Goal: Information Seeking & Learning: Learn about a topic

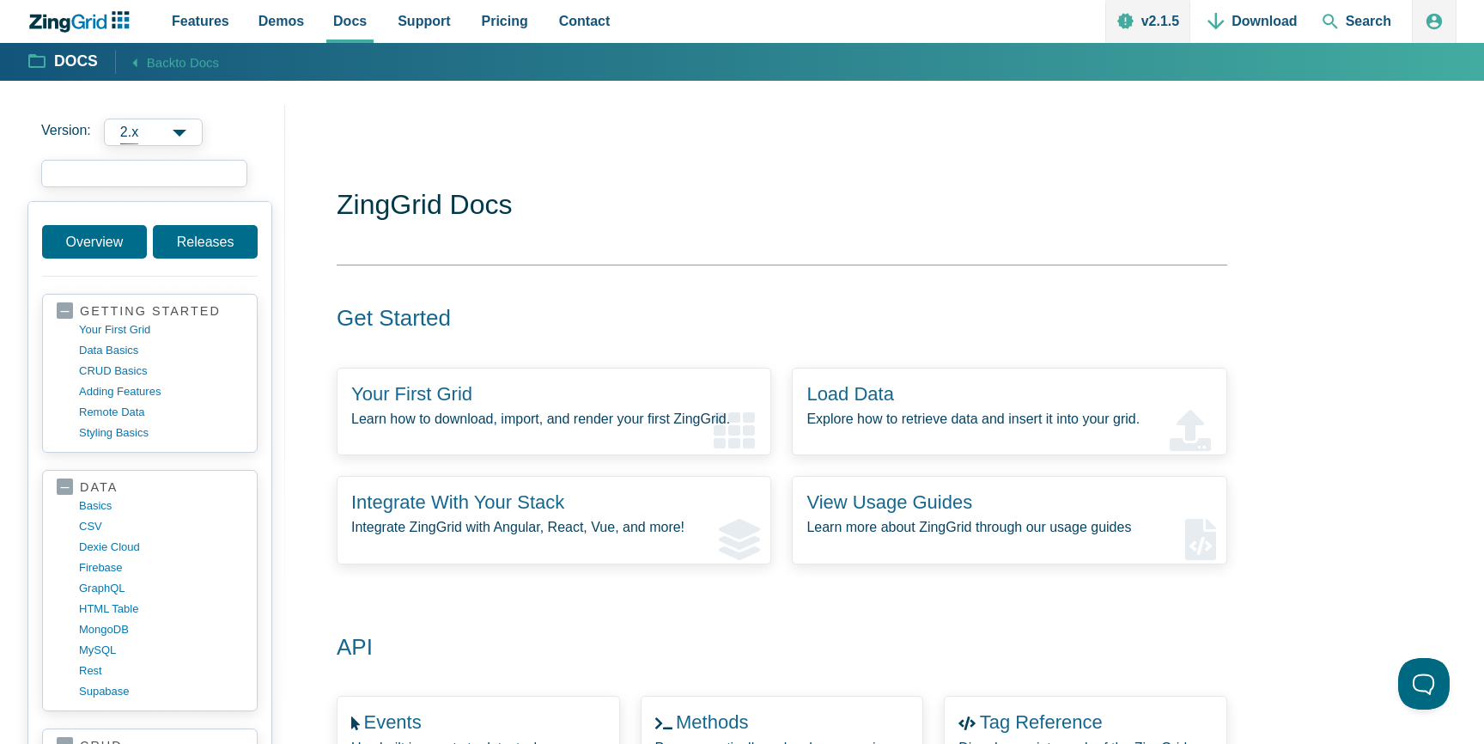
click at [130, 173] on input "search input" at bounding box center [144, 173] width 206 height 27
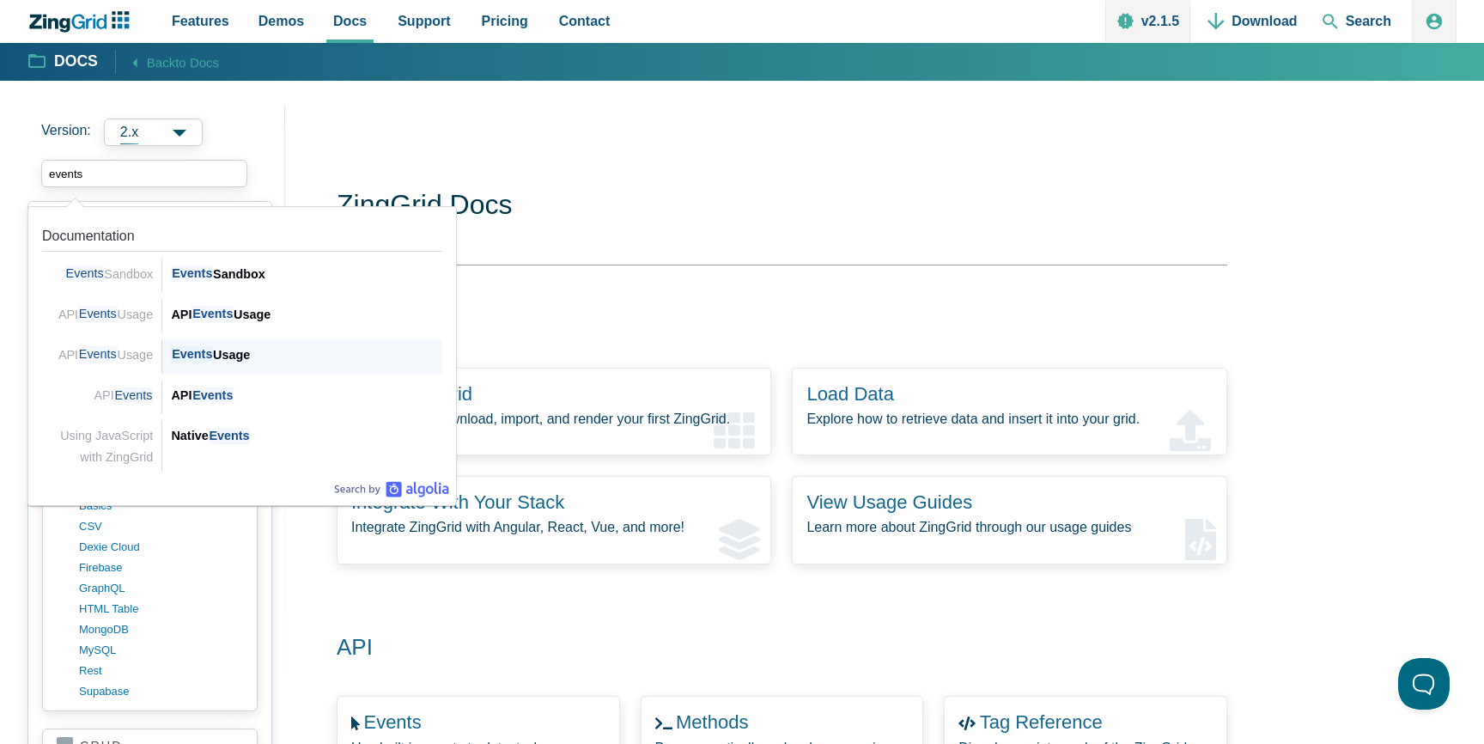
click at [208, 352] on span "Events" at bounding box center [192, 354] width 42 height 16
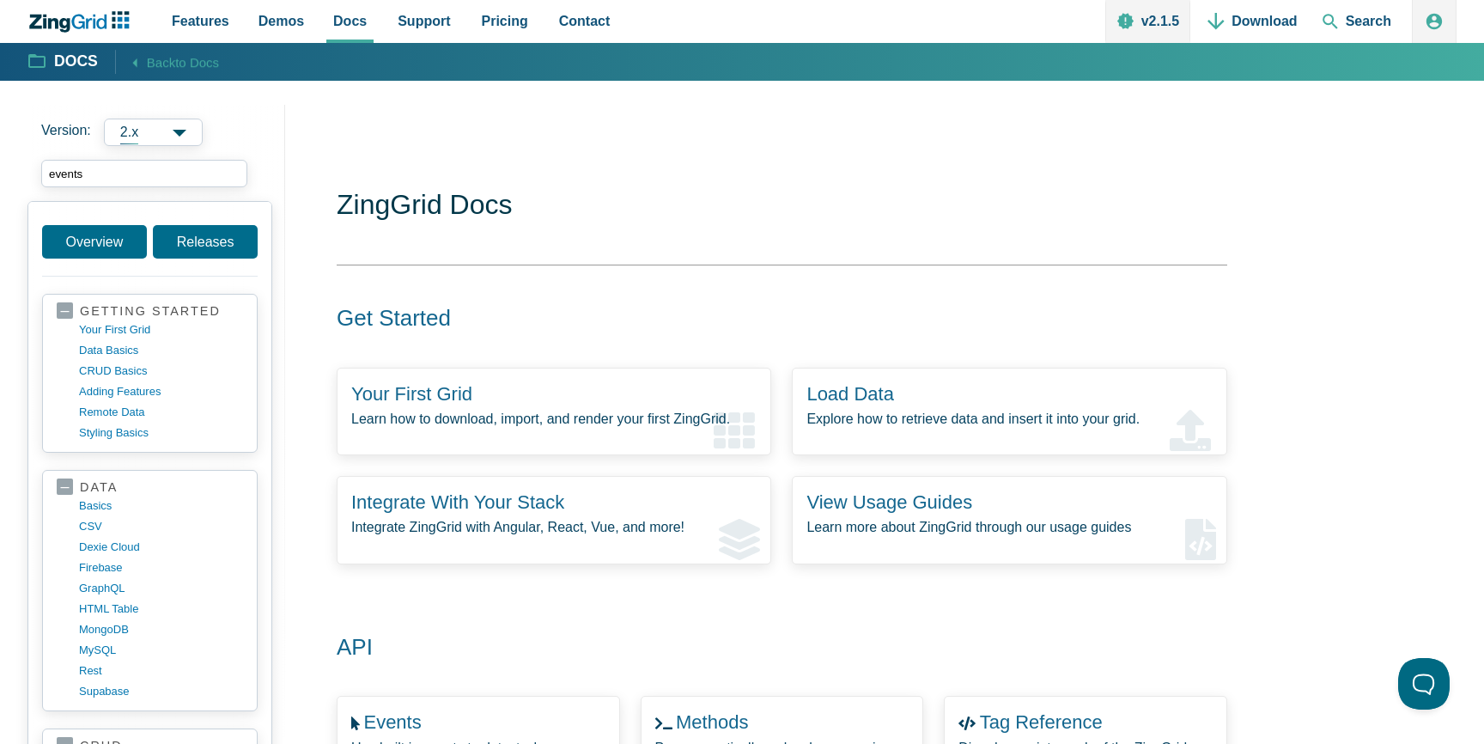
type input "events"
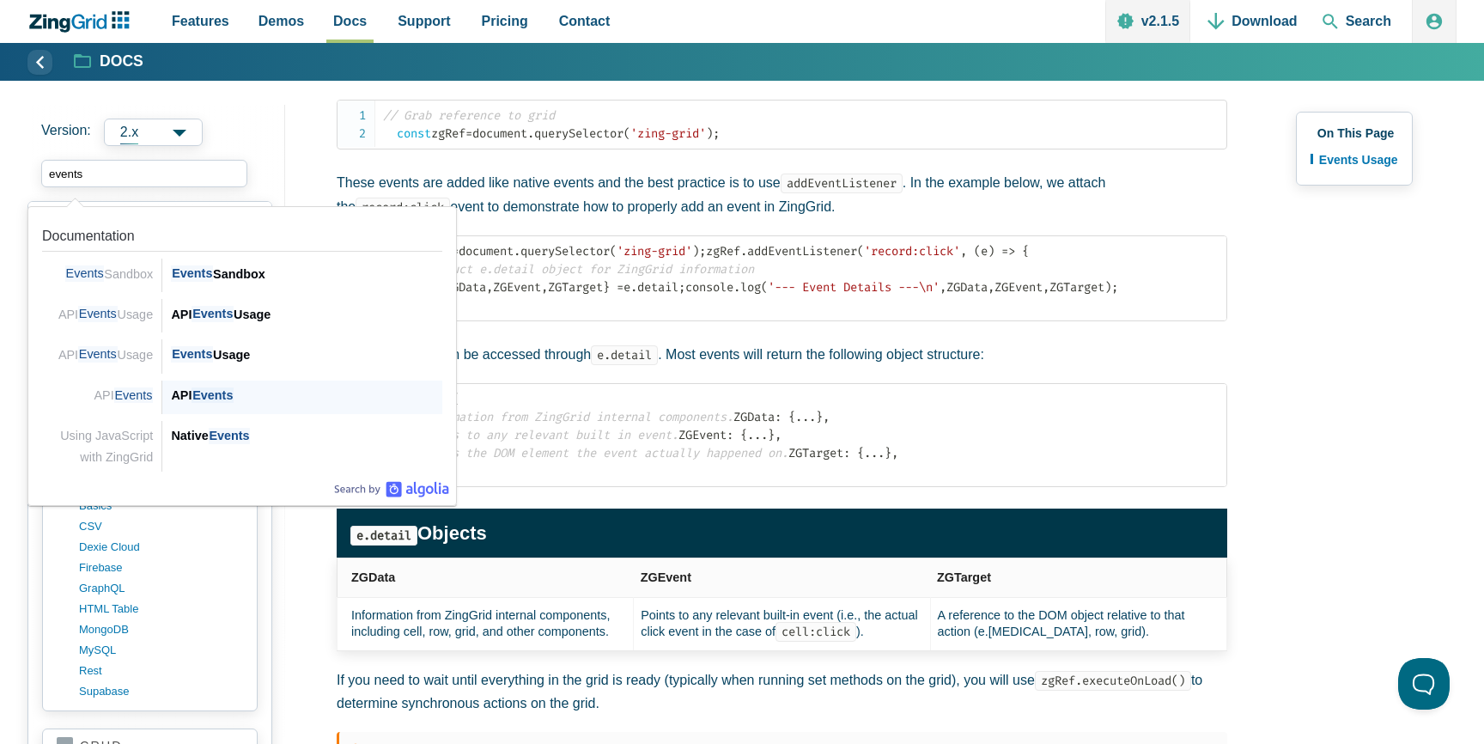
click at [199, 393] on span "Events" at bounding box center [213, 395] width 42 height 16
type input "events"
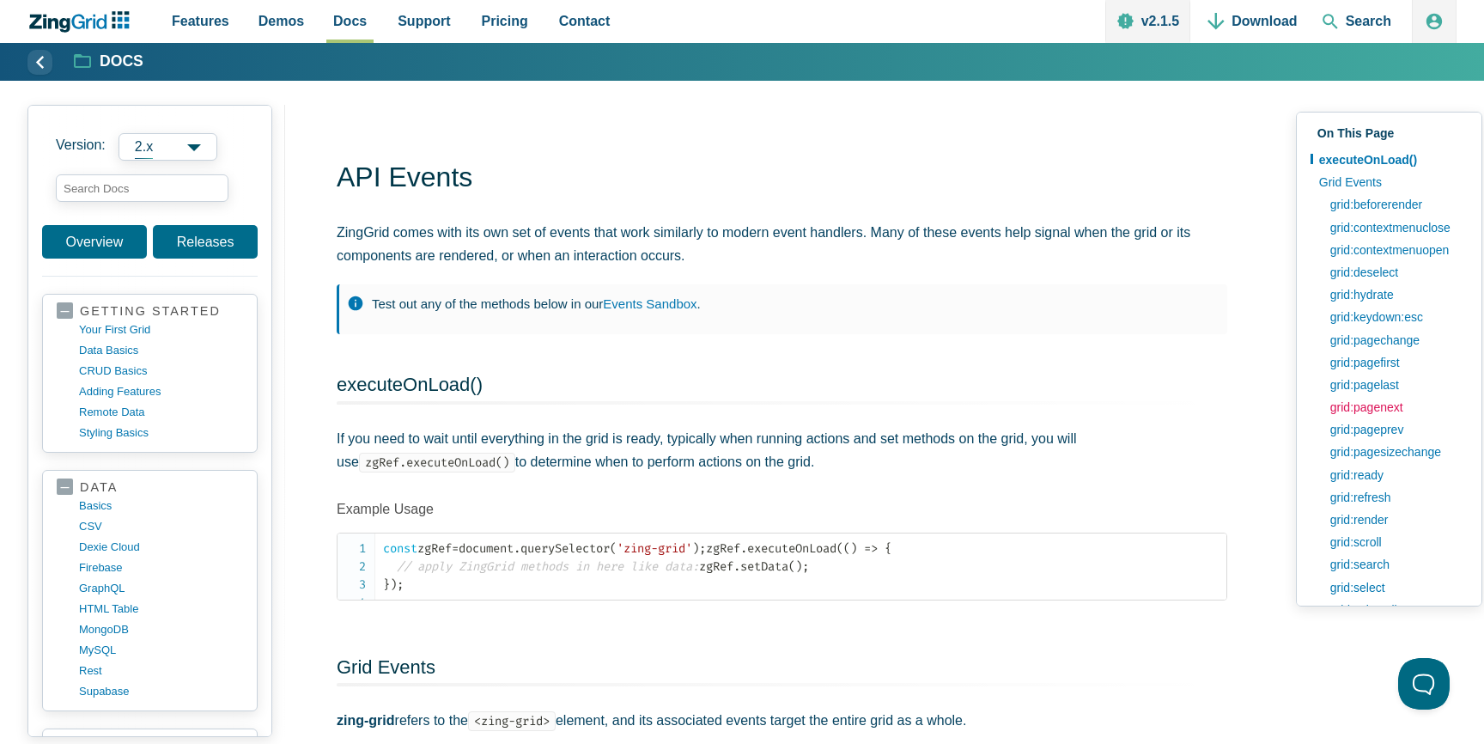
scroll to position [40, 0]
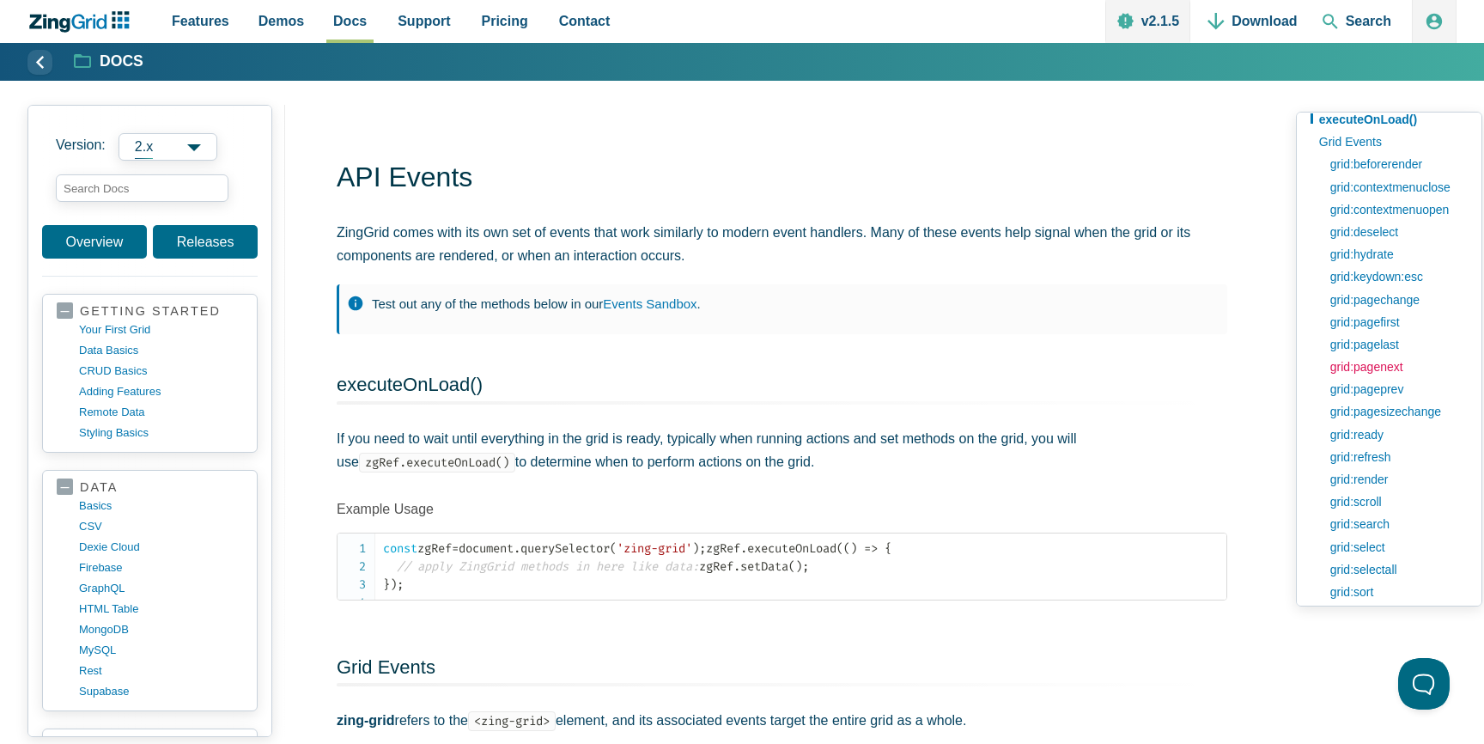
click at [1385, 370] on link "grid:pagenext" at bounding box center [1395, 367] width 146 height 22
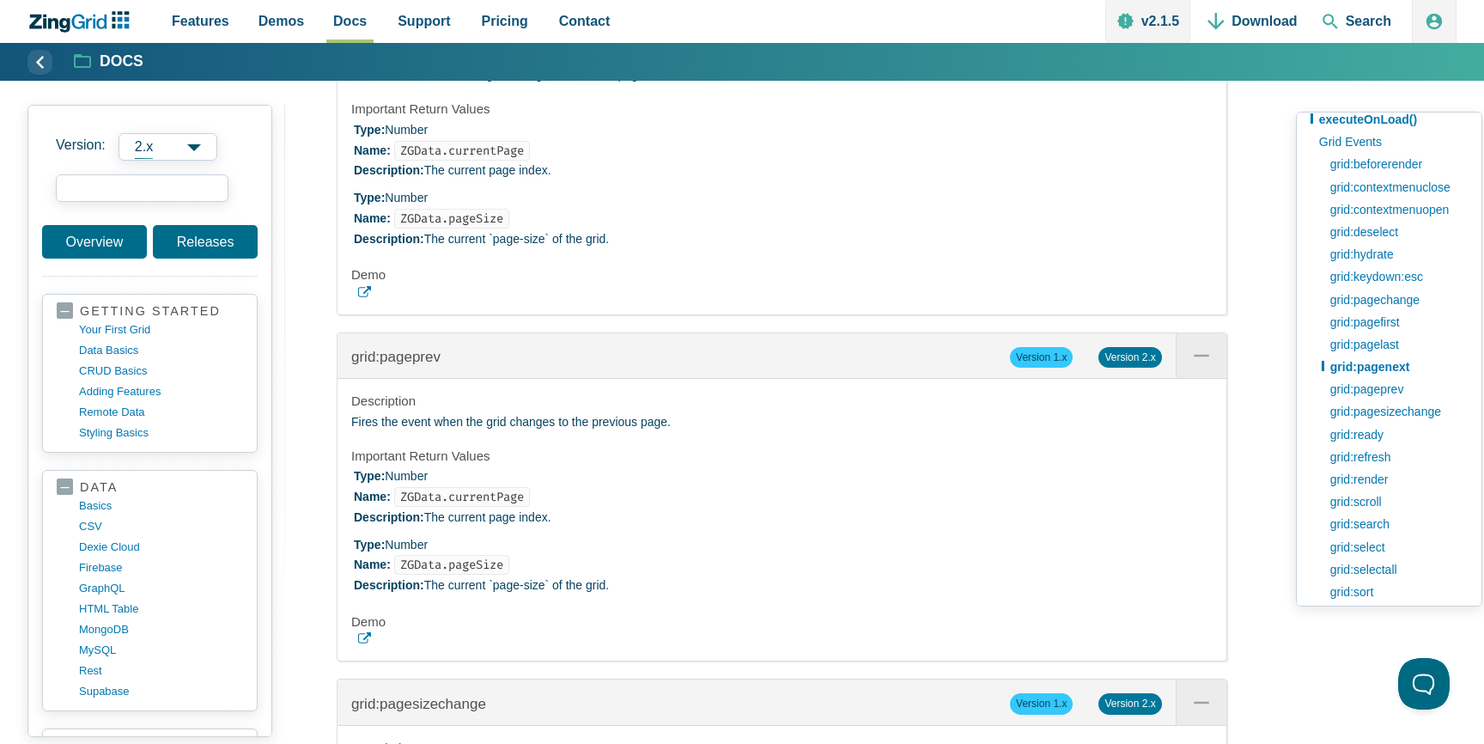
click at [145, 196] on input "search input" at bounding box center [142, 187] width 173 height 27
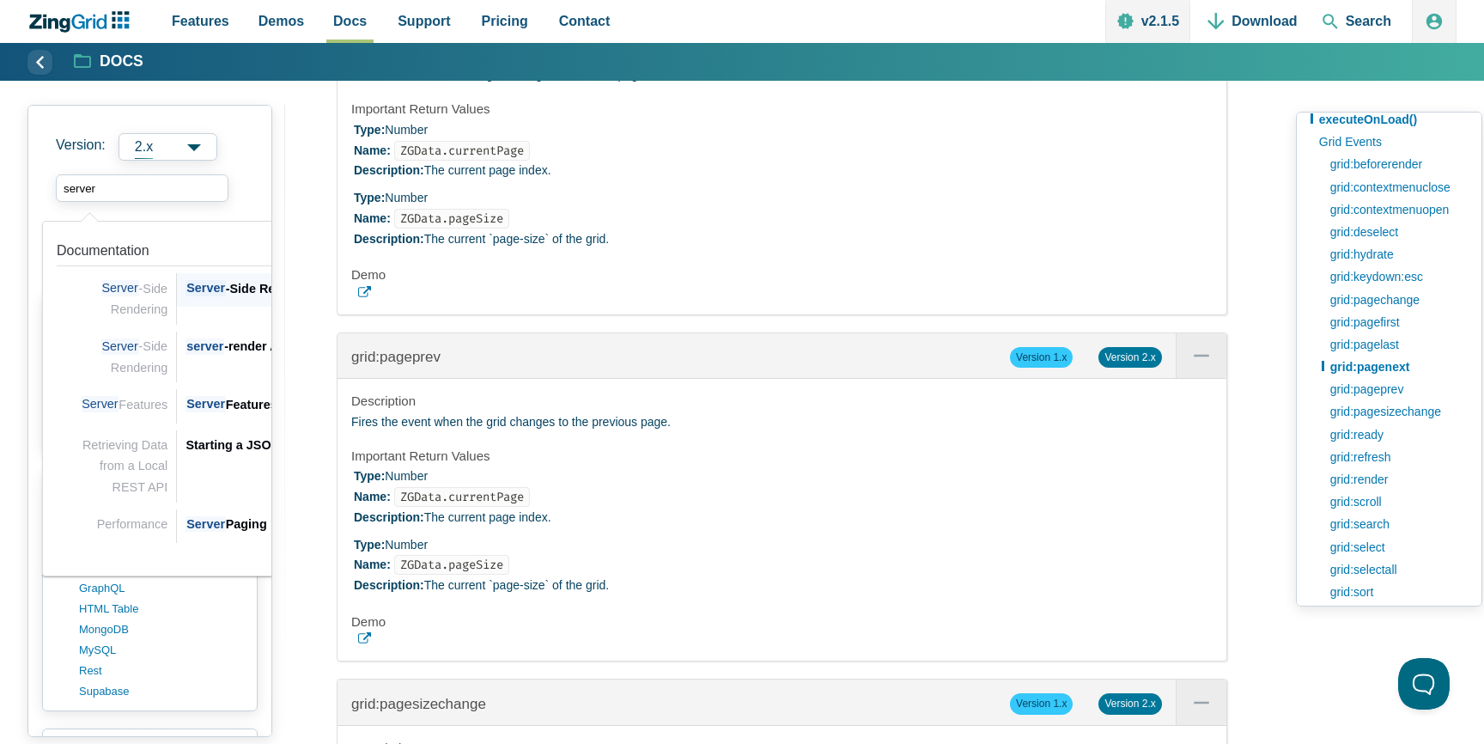
click at [231, 287] on div "Server -Side Rendering" at bounding box center [321, 288] width 271 height 21
type input "server"
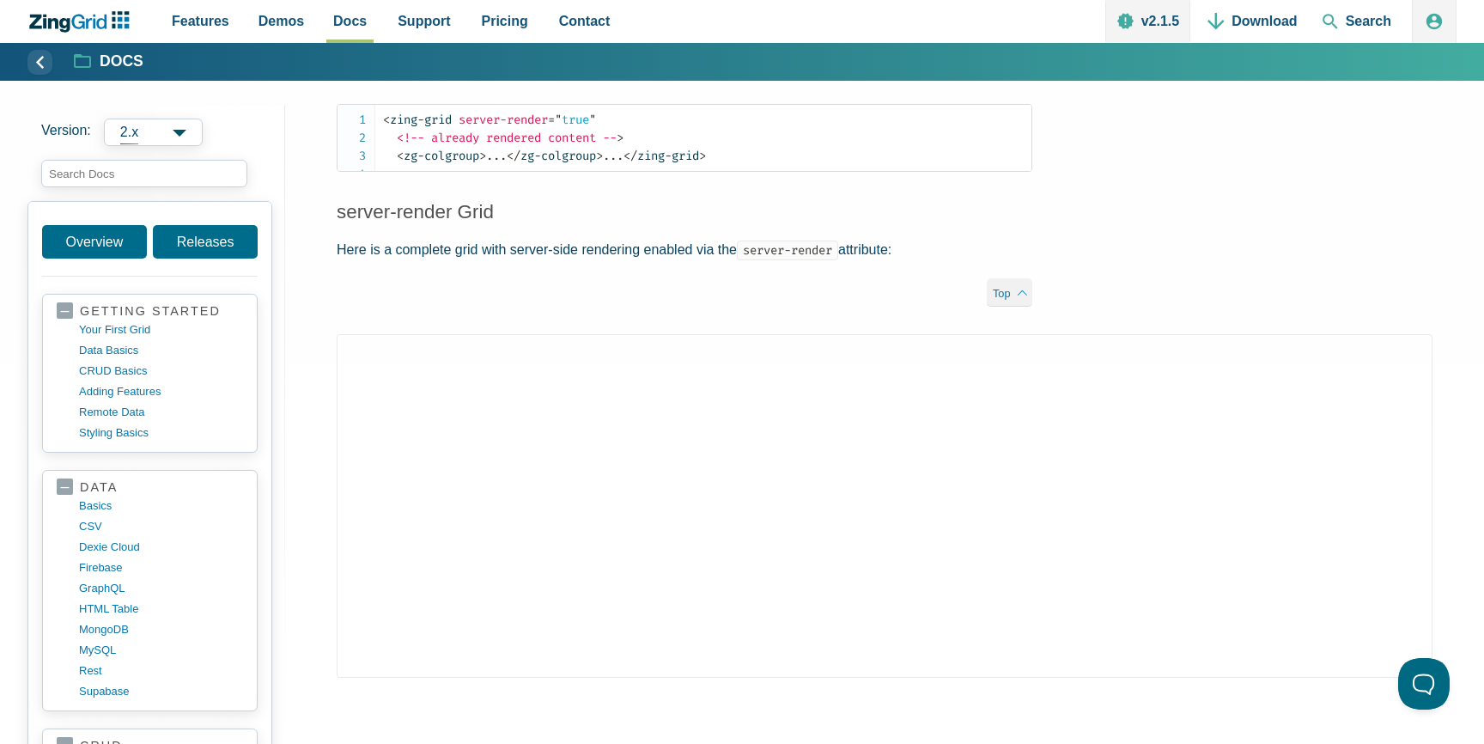
scroll to position [1299, 0]
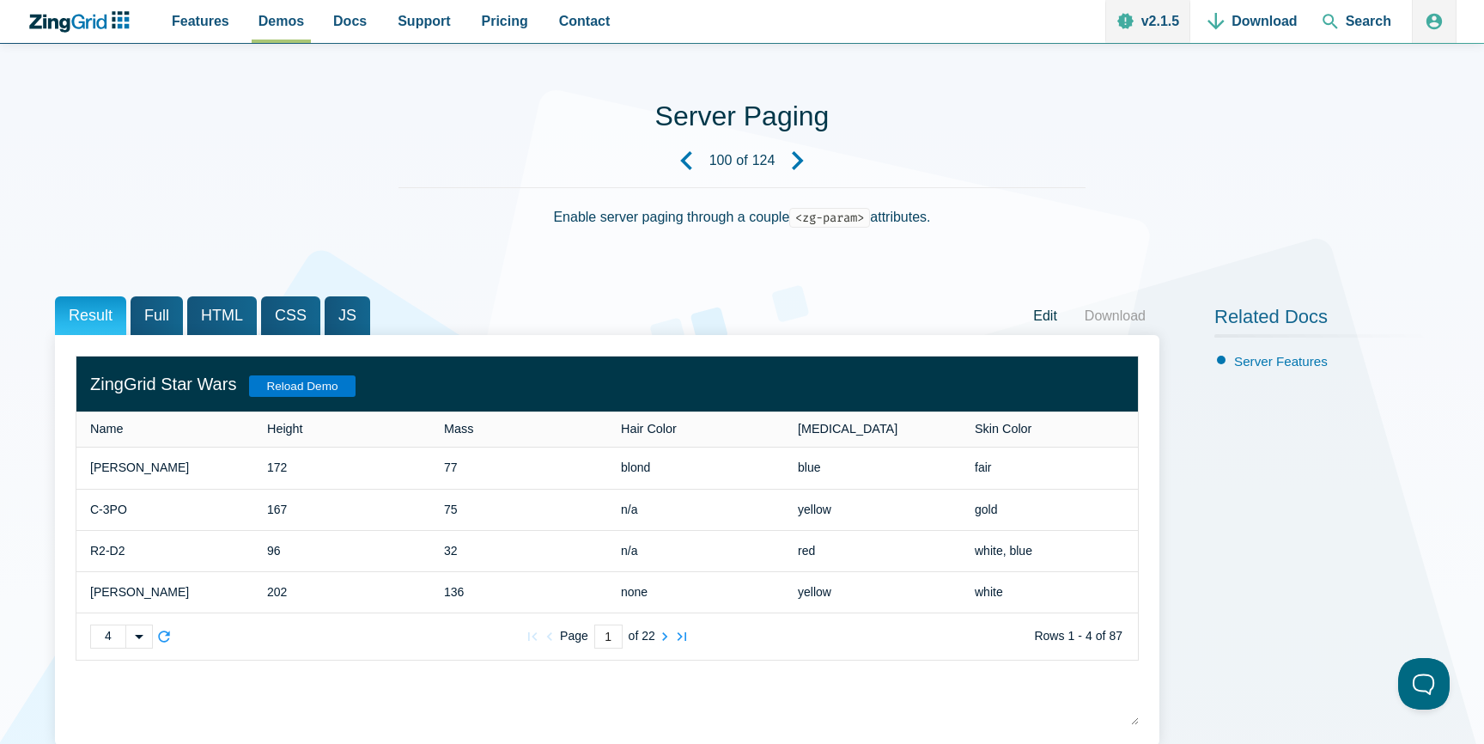
click at [1046, 317] on link "Edit" at bounding box center [1046, 316] width 52 height 26
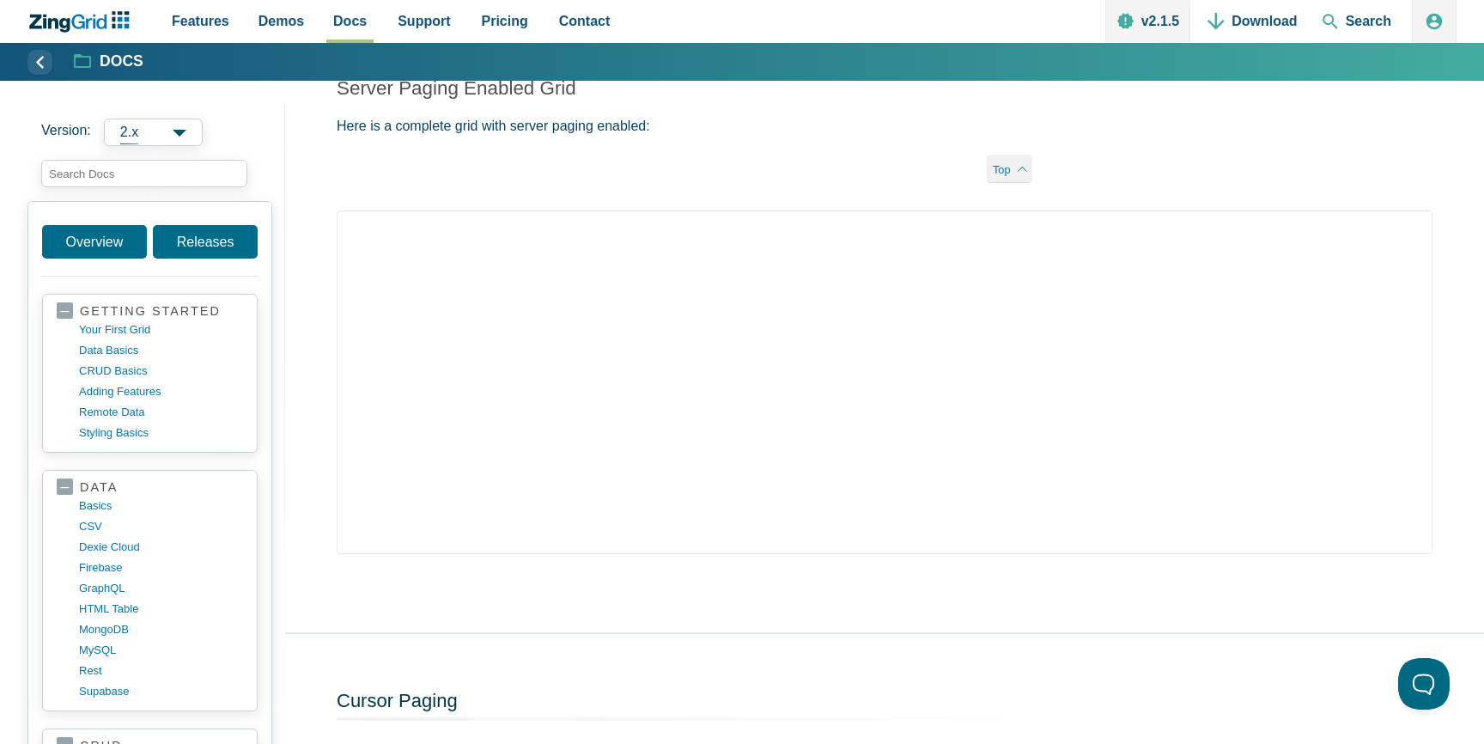
scroll to position [6930, 0]
